Goal: Task Accomplishment & Management: Use online tool/utility

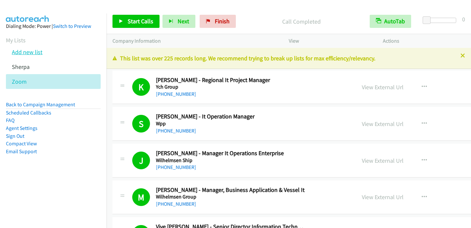
drag, startPoint x: 0, startPoint y: 0, endPoint x: 35, endPoint y: 53, distance: 63.4
click at [35, 53] on link "Add new list" at bounding box center [27, 52] width 31 height 8
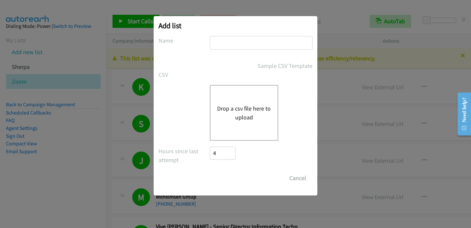
click at [224, 42] on input "text" at bounding box center [261, 42] width 103 height 13
type input "dell"
click at [235, 113] on button "Drop a csv file here to upload" at bounding box center [244, 113] width 54 height 18
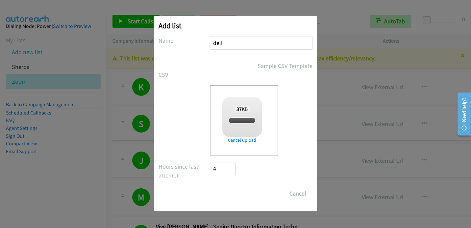
checkbox input "true"
click at [227, 195] on input "Save List" at bounding box center [227, 193] width 35 height 13
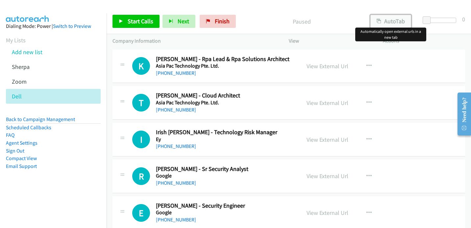
click at [396, 18] on button "AutoTab" at bounding box center [390, 21] width 41 height 13
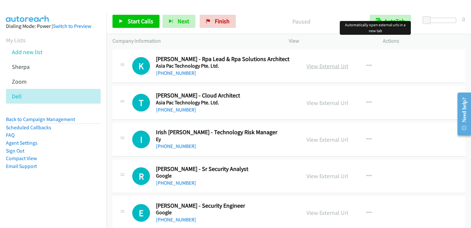
click at [314, 65] on link "View External Url" at bounding box center [327, 66] width 42 height 8
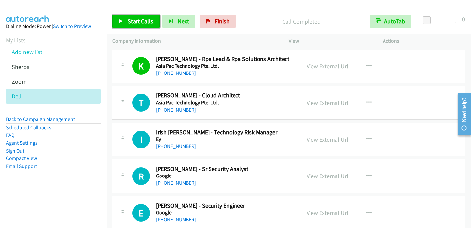
click at [139, 24] on span "Start Calls" at bounding box center [141, 21] width 26 height 8
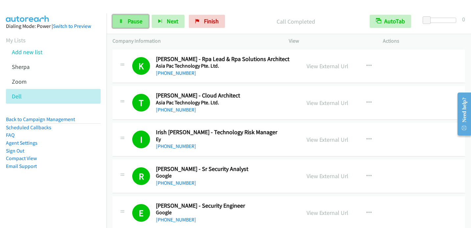
click at [131, 22] on span "Pause" at bounding box center [135, 21] width 15 height 8
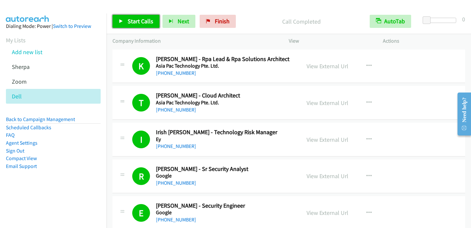
drag, startPoint x: 130, startPoint y: 23, endPoint x: 157, endPoint y: 8, distance: 31.5
click at [130, 23] on span "Start Calls" at bounding box center [141, 21] width 26 height 8
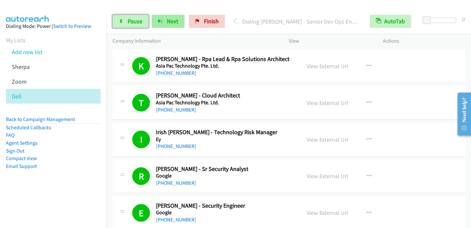
drag, startPoint x: 139, startPoint y: 20, endPoint x: 153, endPoint y: 15, distance: 14.7
click at [139, 20] on span "Pause" at bounding box center [135, 21] width 15 height 8
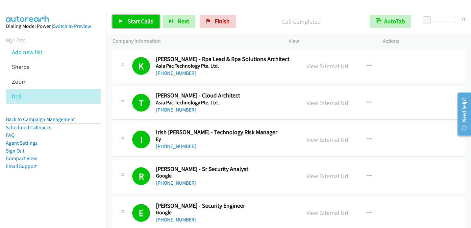
click at [136, 23] on span "Start Calls" at bounding box center [141, 21] width 26 height 8
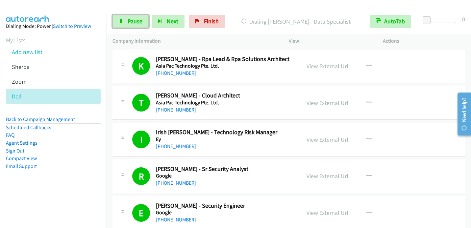
drag, startPoint x: 133, startPoint y: 19, endPoint x: 144, endPoint y: 9, distance: 14.9
click at [133, 19] on span "Pause" at bounding box center [135, 21] width 15 height 8
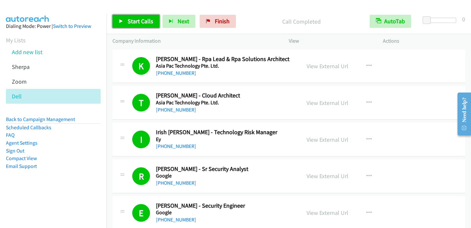
click at [129, 23] on span "Start Calls" at bounding box center [141, 21] width 26 height 8
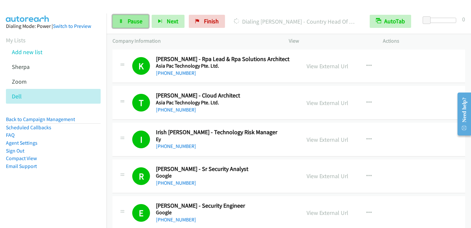
click at [145, 23] on link "Pause" at bounding box center [130, 21] width 36 height 13
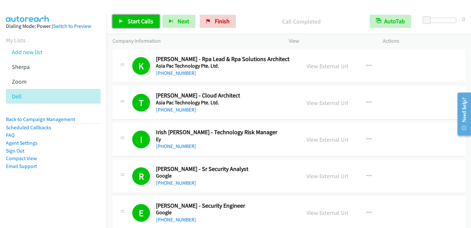
drag, startPoint x: 137, startPoint y: 21, endPoint x: 148, endPoint y: 14, distance: 12.6
click at [137, 21] on span "Start Calls" at bounding box center [141, 21] width 26 height 8
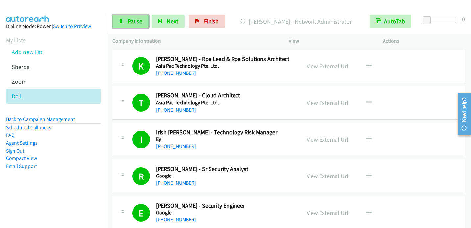
click at [134, 24] on span "Pause" at bounding box center [135, 21] width 15 height 8
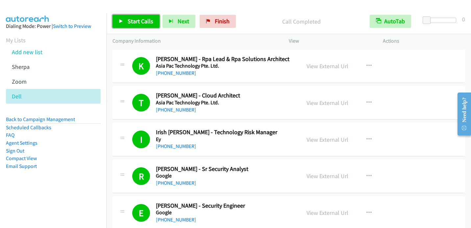
click at [135, 23] on span "Start Calls" at bounding box center [141, 21] width 26 height 8
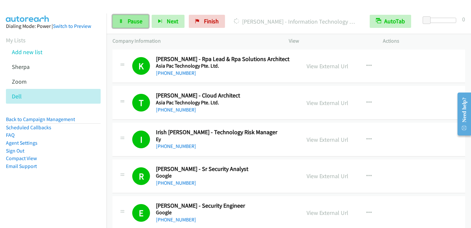
click at [134, 21] on span "Pause" at bounding box center [135, 21] width 15 height 8
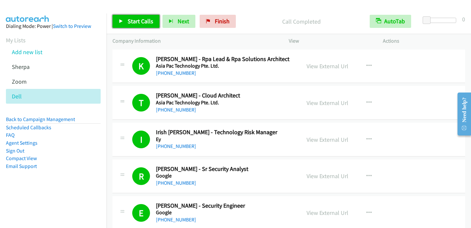
click at [132, 22] on span "Start Calls" at bounding box center [141, 21] width 26 height 8
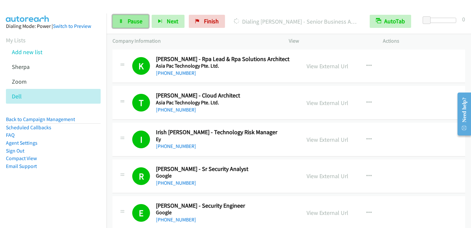
click at [138, 21] on span "Pause" at bounding box center [135, 21] width 15 height 8
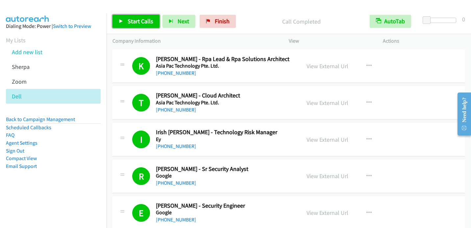
click at [147, 25] on link "Start Calls" at bounding box center [135, 21] width 47 height 13
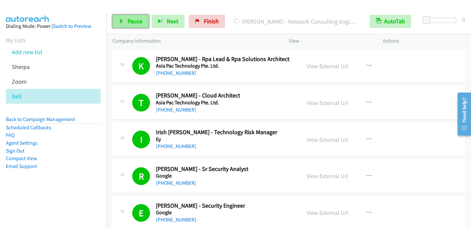
click at [129, 26] on link "Pause" at bounding box center [130, 21] width 36 height 13
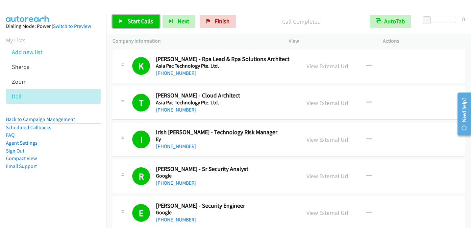
click at [126, 18] on link "Start Calls" at bounding box center [135, 21] width 47 height 13
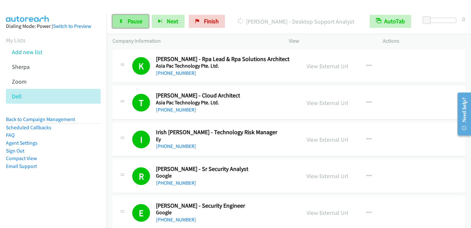
click at [131, 18] on span "Pause" at bounding box center [135, 21] width 15 height 8
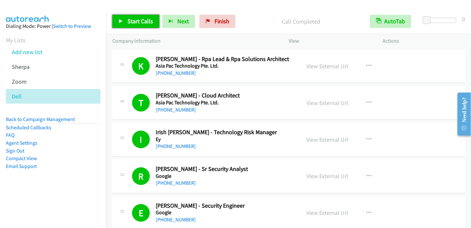
click at [123, 25] on link "Start Calls" at bounding box center [135, 21] width 47 height 13
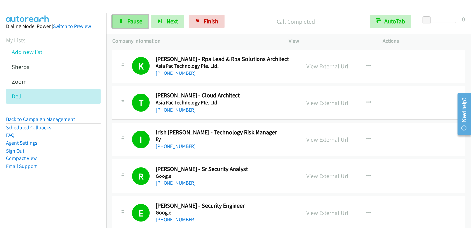
drag, startPoint x: 125, startPoint y: 24, endPoint x: 130, endPoint y: 18, distance: 7.7
click at [125, 24] on link "Pause" at bounding box center [130, 21] width 36 height 13
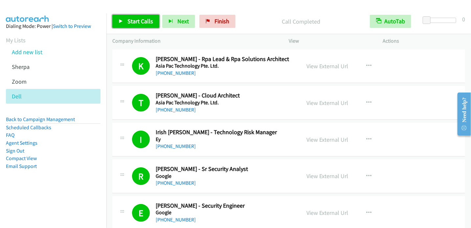
click at [127, 21] on link "Start Calls" at bounding box center [135, 21] width 47 height 13
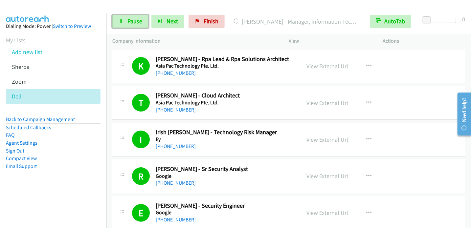
drag, startPoint x: 125, startPoint y: 19, endPoint x: 143, endPoint y: 4, distance: 23.4
click at [125, 19] on link "Pause" at bounding box center [130, 21] width 36 height 13
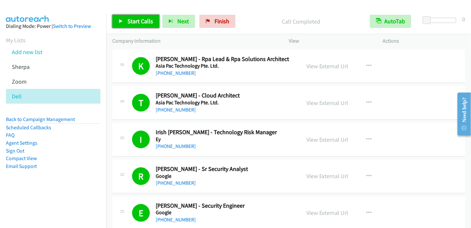
click at [126, 23] on link "Start Calls" at bounding box center [135, 21] width 47 height 13
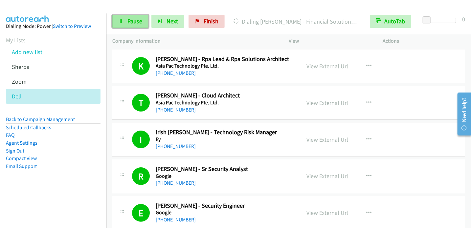
drag, startPoint x: 131, startPoint y: 22, endPoint x: 139, endPoint y: 17, distance: 8.7
click at [132, 22] on span "Pause" at bounding box center [135, 21] width 15 height 8
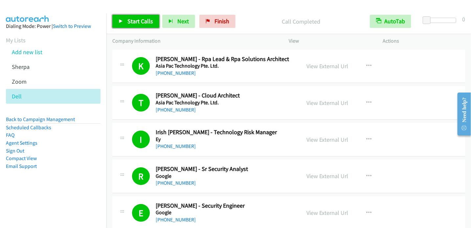
click at [131, 23] on span "Start Calls" at bounding box center [141, 21] width 26 height 8
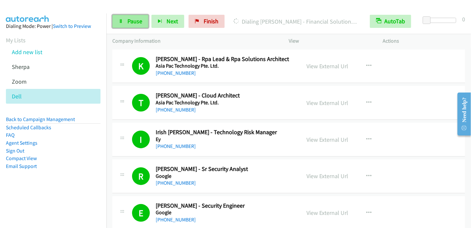
drag, startPoint x: 133, startPoint y: 25, endPoint x: 143, endPoint y: 15, distance: 14.4
click at [133, 25] on link "Pause" at bounding box center [130, 21] width 36 height 13
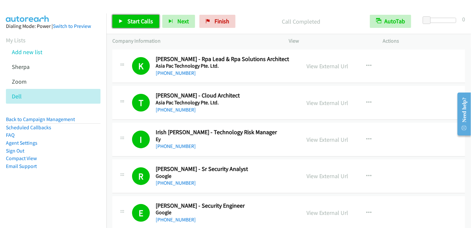
click at [135, 19] on span "Start Calls" at bounding box center [141, 21] width 26 height 8
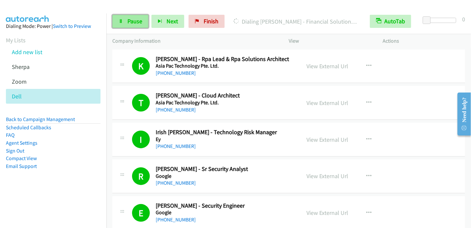
click at [138, 18] on span "Pause" at bounding box center [135, 21] width 15 height 8
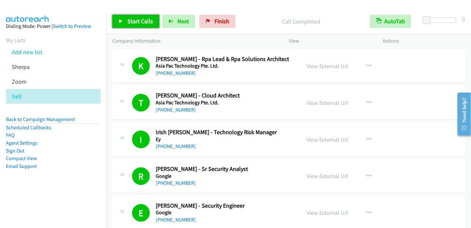
click at [126, 23] on link "Start Calls" at bounding box center [135, 21] width 47 height 13
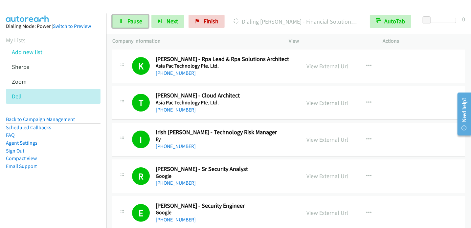
click at [131, 21] on span "Pause" at bounding box center [135, 21] width 15 height 8
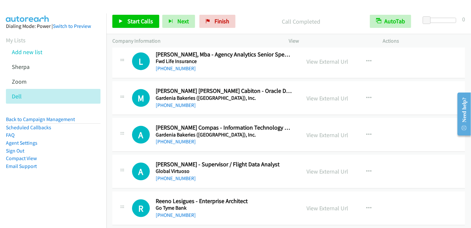
scroll to position [2695, 0]
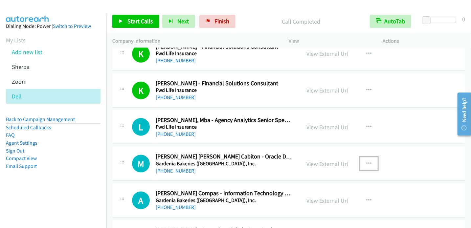
click at [366, 161] on icon "button" at bounding box center [368, 163] width 5 height 5
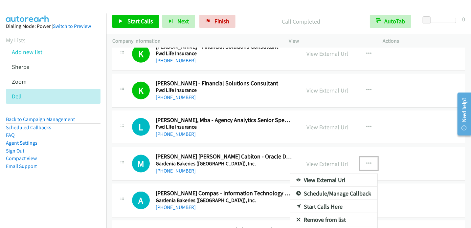
click at [297, 205] on icon at bounding box center [298, 207] width 5 height 5
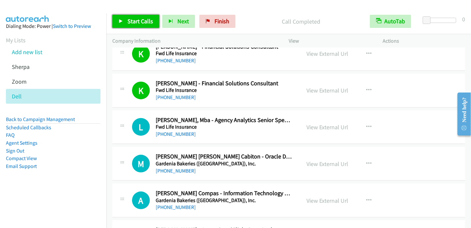
click at [147, 24] on span "Start Calls" at bounding box center [141, 21] width 26 height 8
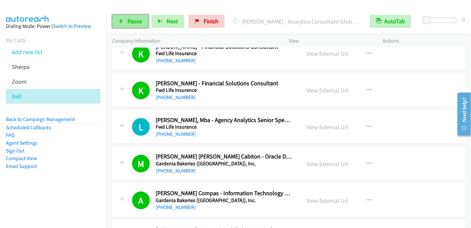
drag, startPoint x: 127, startPoint y: 21, endPoint x: 132, endPoint y: 17, distance: 7.0
click at [128, 22] on span "Pause" at bounding box center [135, 21] width 15 height 8
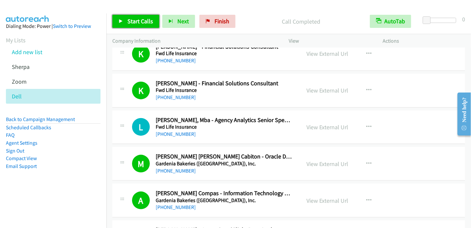
click at [122, 21] on icon at bounding box center [121, 21] width 5 height 5
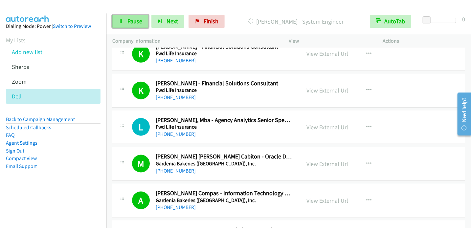
click at [129, 25] on link "Pause" at bounding box center [130, 21] width 36 height 13
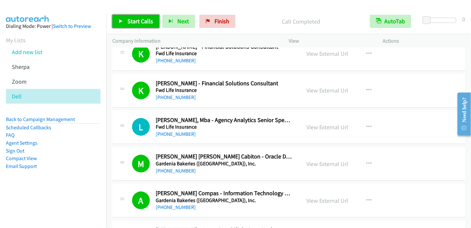
click at [129, 23] on span "Start Calls" at bounding box center [141, 21] width 26 height 8
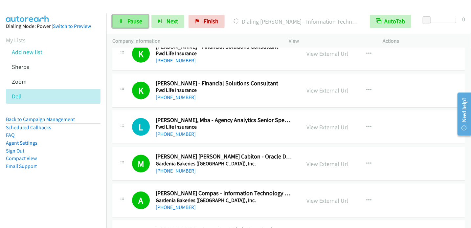
click at [128, 18] on span "Pause" at bounding box center [135, 21] width 15 height 8
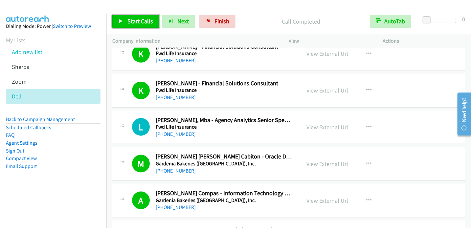
click at [132, 24] on span "Start Calls" at bounding box center [141, 21] width 26 height 8
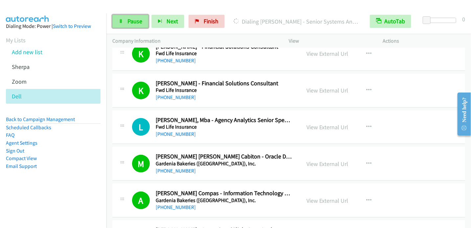
click at [128, 21] on span "Pause" at bounding box center [135, 21] width 15 height 8
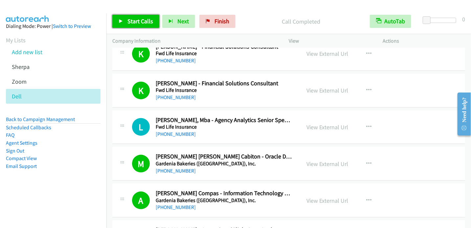
click at [132, 19] on span "Start Calls" at bounding box center [141, 21] width 26 height 8
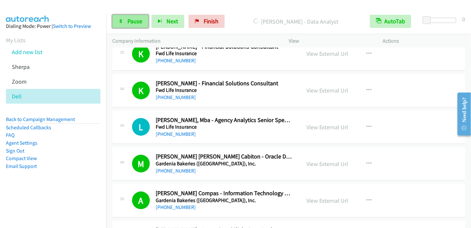
click at [135, 20] on span "Pause" at bounding box center [135, 21] width 15 height 8
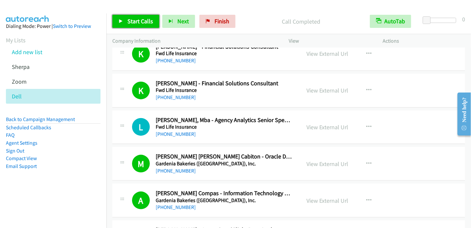
drag, startPoint x: 126, startPoint y: 20, endPoint x: 130, endPoint y: 21, distance: 5.0
click at [126, 20] on link "Start Calls" at bounding box center [135, 21] width 47 height 13
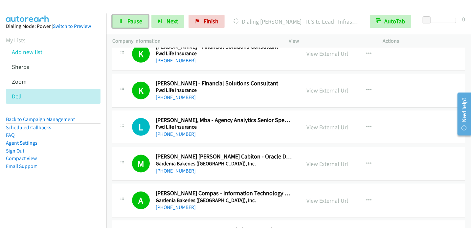
drag, startPoint x: 130, startPoint y: 21, endPoint x: 144, endPoint y: 8, distance: 19.1
click at [130, 21] on span "Pause" at bounding box center [135, 21] width 15 height 8
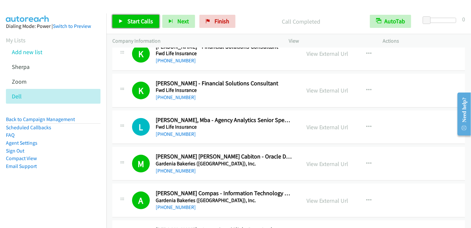
click at [130, 19] on span "Start Calls" at bounding box center [141, 21] width 26 height 8
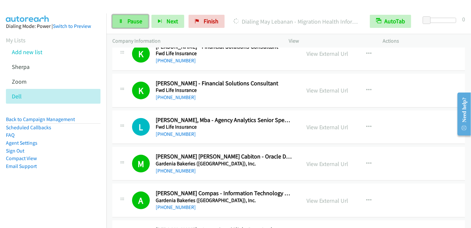
click at [120, 21] on icon at bounding box center [121, 21] width 5 height 5
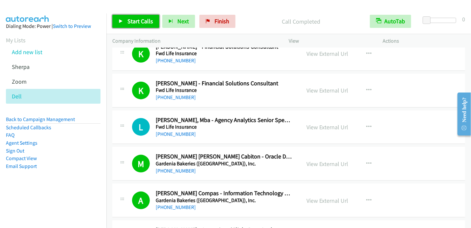
click at [139, 20] on span "Start Calls" at bounding box center [141, 21] width 26 height 8
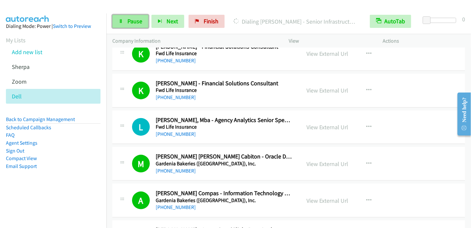
click at [135, 16] on link "Pause" at bounding box center [130, 21] width 36 height 13
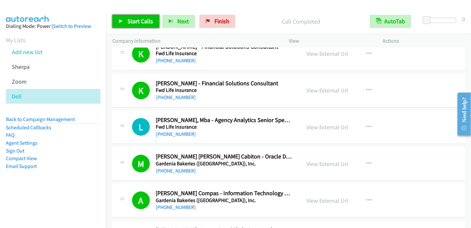
click at [137, 25] on span "Start Calls" at bounding box center [141, 21] width 26 height 8
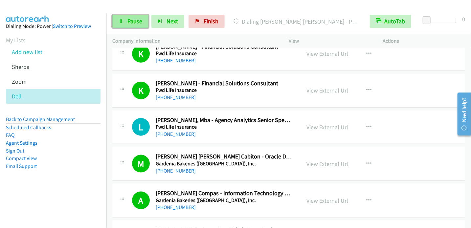
click at [125, 19] on link "Pause" at bounding box center [130, 21] width 36 height 13
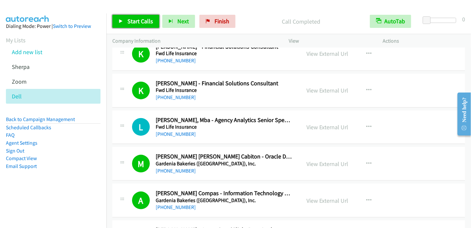
click at [133, 18] on span "Start Calls" at bounding box center [141, 21] width 26 height 8
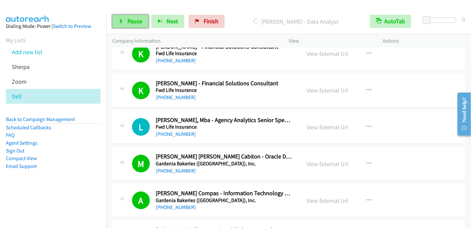
click at [135, 19] on span "Pause" at bounding box center [135, 21] width 15 height 8
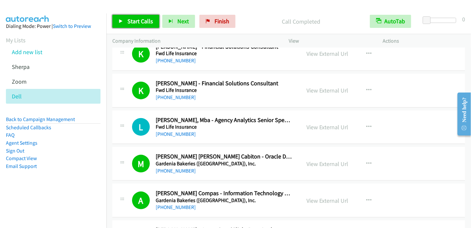
click at [121, 25] on link "Start Calls" at bounding box center [135, 21] width 47 height 13
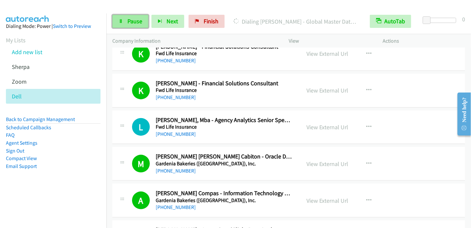
click at [129, 20] on span "Pause" at bounding box center [135, 21] width 15 height 8
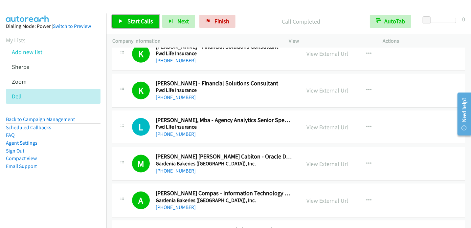
click at [129, 23] on span "Start Calls" at bounding box center [141, 21] width 26 height 8
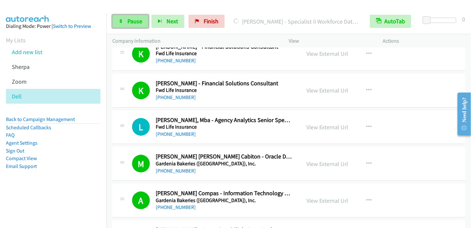
click at [135, 23] on span "Pause" at bounding box center [135, 21] width 15 height 8
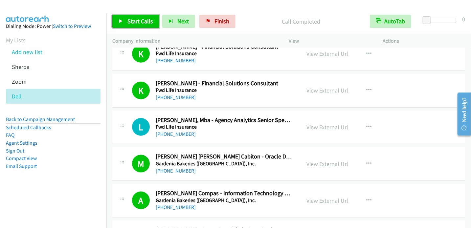
click at [124, 23] on link "Start Calls" at bounding box center [135, 21] width 47 height 13
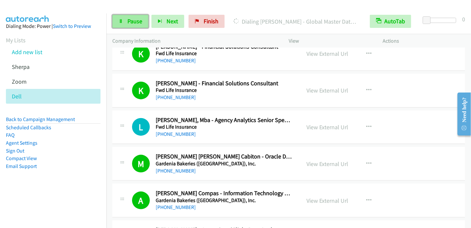
click at [134, 26] on link "Pause" at bounding box center [130, 21] width 36 height 13
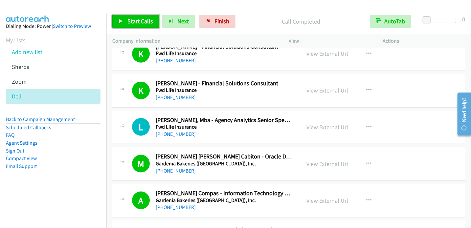
click at [122, 22] on icon at bounding box center [121, 21] width 5 height 5
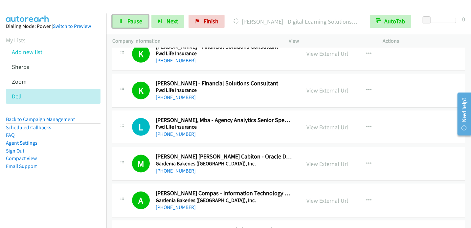
drag, startPoint x: 124, startPoint y: 20, endPoint x: 136, endPoint y: 14, distance: 13.7
click at [125, 21] on link "Pause" at bounding box center [130, 21] width 36 height 13
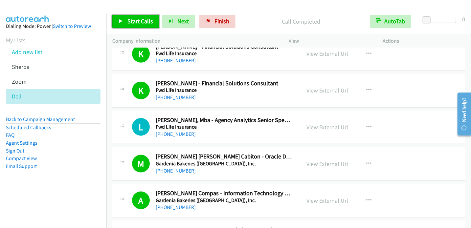
click at [143, 25] on link "Start Calls" at bounding box center [135, 21] width 47 height 13
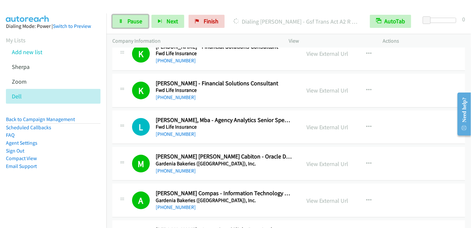
drag, startPoint x: 136, startPoint y: 19, endPoint x: 147, endPoint y: 10, distance: 14.9
click at [136, 19] on span "Pause" at bounding box center [135, 21] width 15 height 8
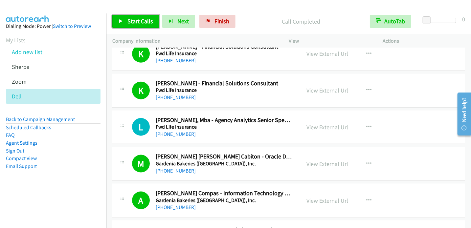
click at [135, 21] on span "Start Calls" at bounding box center [141, 21] width 26 height 8
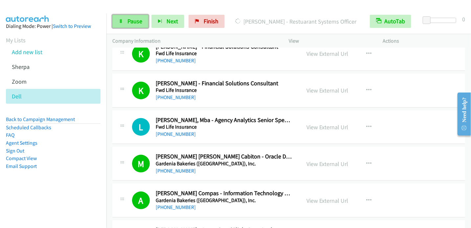
drag, startPoint x: 133, startPoint y: 21, endPoint x: 137, endPoint y: 16, distance: 5.6
click at [133, 20] on span "Pause" at bounding box center [135, 21] width 15 height 8
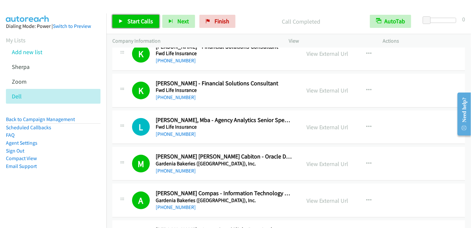
click at [122, 21] on icon at bounding box center [121, 21] width 5 height 5
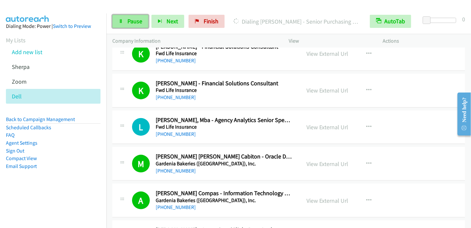
click at [139, 26] on link "Pause" at bounding box center [130, 21] width 36 height 13
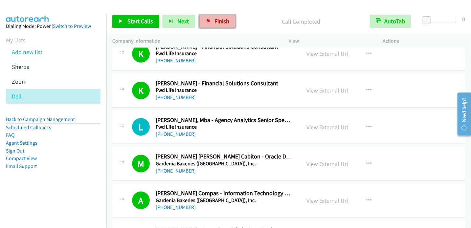
click at [211, 24] on link "Finish" at bounding box center [217, 21] width 36 height 13
